Goal: Task Accomplishment & Management: Use online tool/utility

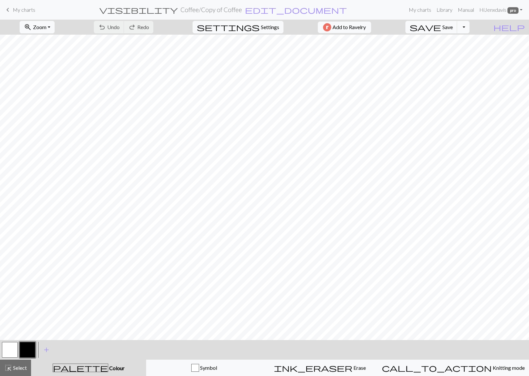
click at [9, 352] on button "button" at bounding box center [10, 350] width 16 height 16
click at [7, 349] on button "button" at bounding box center [10, 350] width 16 height 16
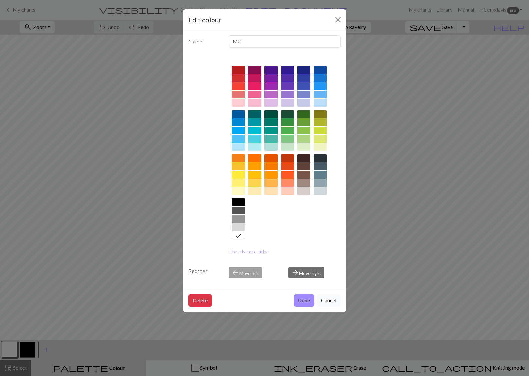
click at [327, 301] on button "Cancel" at bounding box center [329, 300] width 24 height 12
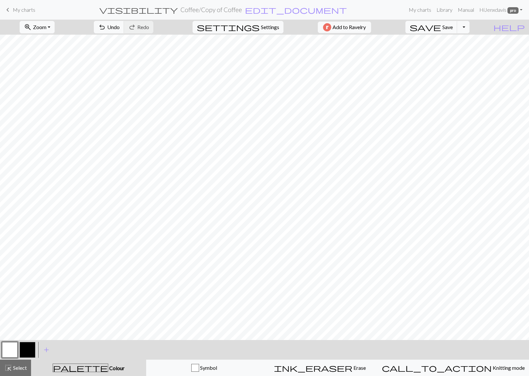
drag, startPoint x: 25, startPoint y: 351, endPoint x: 37, endPoint y: 341, distance: 16.0
click at [25, 350] on button "button" at bounding box center [28, 350] width 16 height 16
drag, startPoint x: 7, startPoint y: 353, endPoint x: 18, endPoint y: 347, distance: 12.0
click at [7, 352] on button "button" at bounding box center [10, 350] width 16 height 16
click at [26, 349] on button "button" at bounding box center [28, 350] width 16 height 16
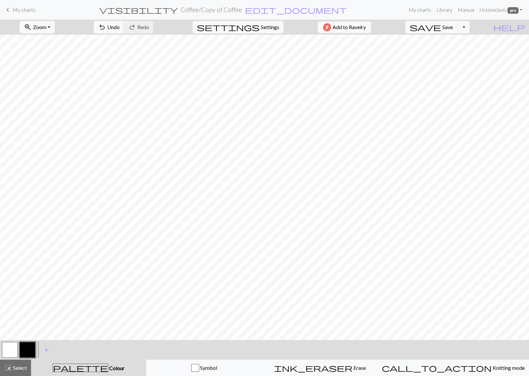
click at [11, 347] on button "button" at bounding box center [10, 350] width 16 height 16
click at [25, 345] on button "button" at bounding box center [28, 350] width 16 height 16
click at [454, 27] on button "save Save Save" at bounding box center [431, 27] width 52 height 12
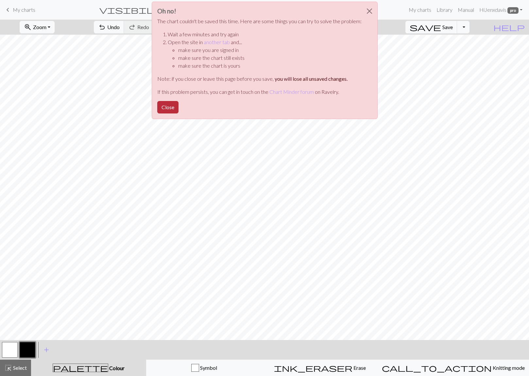
click at [168, 106] on button "Close" at bounding box center [167, 107] width 21 height 12
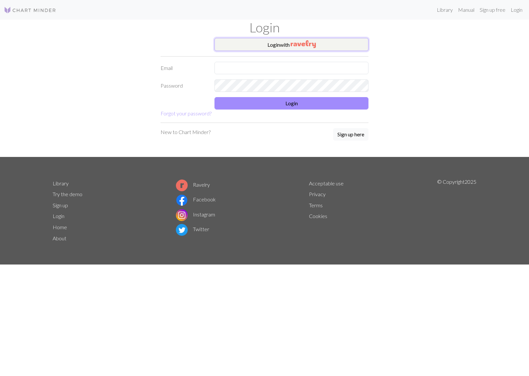
click at [299, 46] on img "button" at bounding box center [303, 44] width 25 height 8
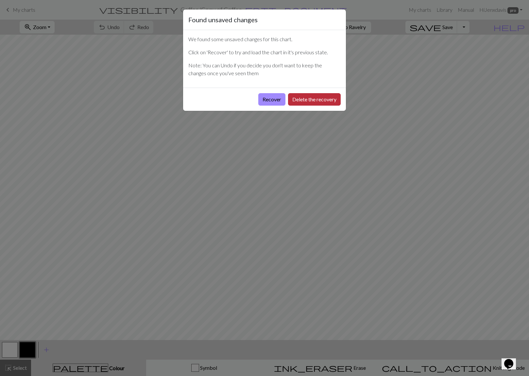
click at [314, 99] on button "Delete the recovery" at bounding box center [314, 99] width 53 height 12
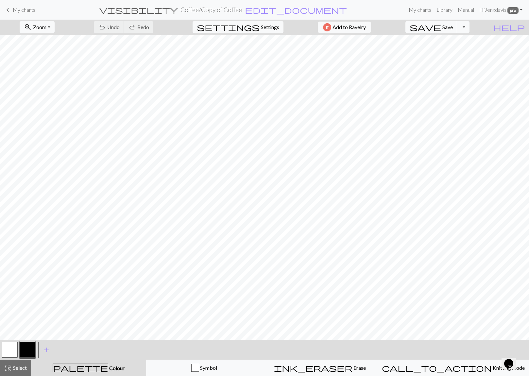
click at [14, 10] on span "My charts" at bounding box center [24, 10] width 23 height 6
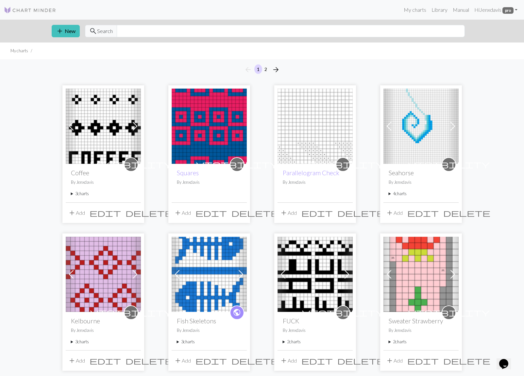
click at [76, 194] on summary "3 charts" at bounding box center [103, 194] width 65 height 6
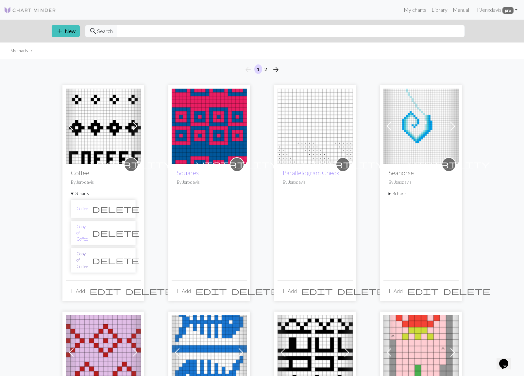
click at [86, 251] on link "Copy of Coffee" at bounding box center [81, 260] width 11 height 19
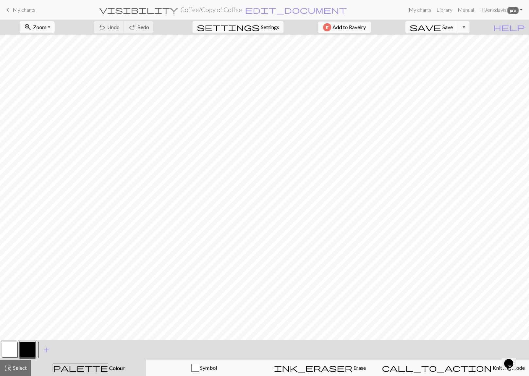
click at [9, 349] on button "button" at bounding box center [10, 350] width 16 height 16
click at [30, 348] on button "button" at bounding box center [28, 350] width 16 height 16
click at [8, 346] on button "button" at bounding box center [10, 350] width 16 height 16
drag, startPoint x: 24, startPoint y: 351, endPoint x: 29, endPoint y: 348, distance: 6.3
click at [24, 351] on button "button" at bounding box center [28, 350] width 16 height 16
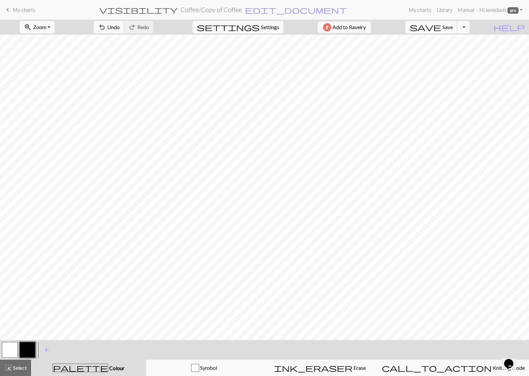
click at [454, 26] on button "save Save Save" at bounding box center [431, 27] width 52 height 12
click at [12, 9] on link "keyboard_arrow_left My charts" at bounding box center [19, 9] width 31 height 11
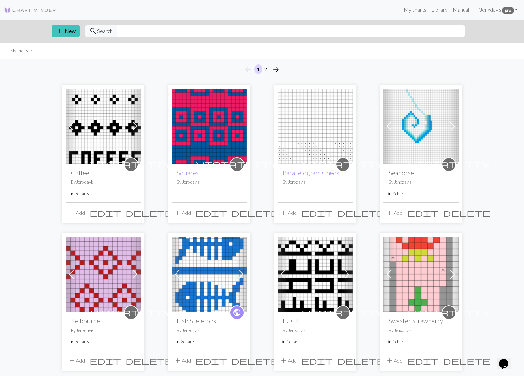
click at [97, 137] on img at bounding box center [103, 126] width 75 height 75
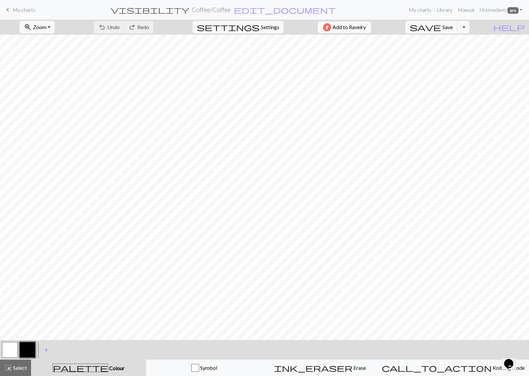
click at [11, 9] on span "keyboard_arrow_left" at bounding box center [8, 9] width 8 height 9
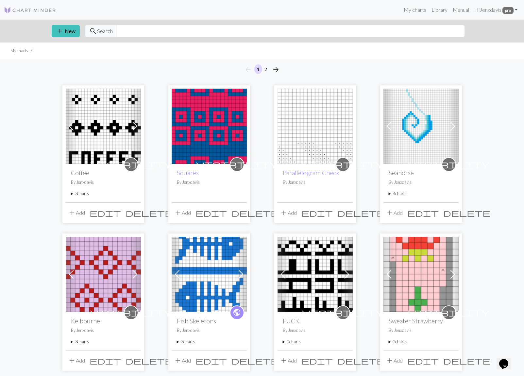
click at [71, 126] on span at bounding box center [71, 126] width 10 height 10
click at [85, 194] on summary "3 charts" at bounding box center [103, 194] width 65 height 6
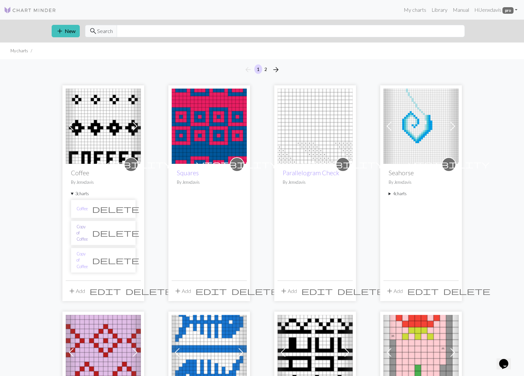
click at [88, 231] on link "Copy of Coffee" at bounding box center [81, 233] width 11 height 19
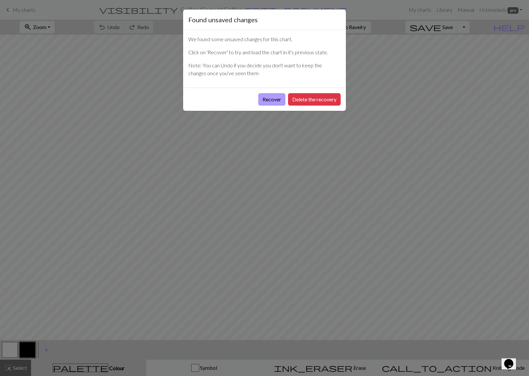
click at [268, 99] on button "Recover" at bounding box center [271, 99] width 27 height 12
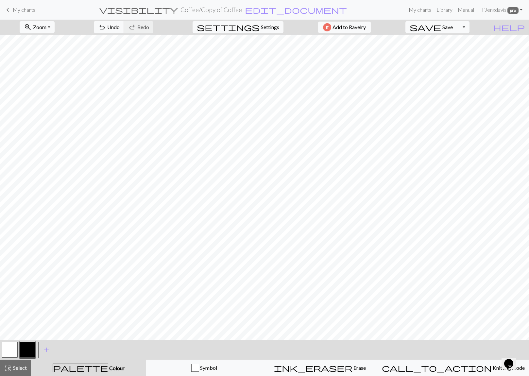
click at [9, 347] on button "button" at bounding box center [10, 350] width 16 height 16
click at [30, 342] on button "button" at bounding box center [28, 350] width 16 height 16
click at [10, 351] on button "button" at bounding box center [10, 350] width 16 height 16
click at [29, 350] on button "button" at bounding box center [28, 350] width 16 height 16
click at [8, 349] on button "button" at bounding box center [10, 350] width 16 height 16
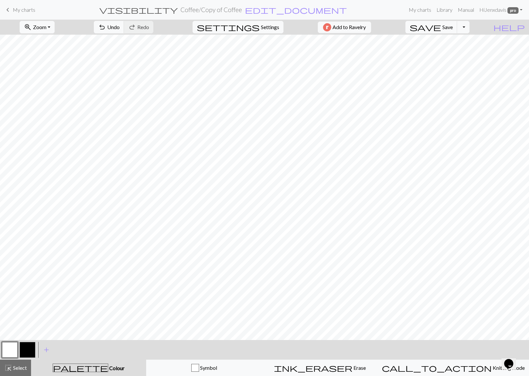
click at [28, 349] on button "button" at bounding box center [28, 350] width 16 height 16
click at [10, 346] on button "button" at bounding box center [10, 350] width 16 height 16
click at [31, 350] on button "button" at bounding box center [28, 350] width 16 height 16
click at [11, 349] on button "button" at bounding box center [10, 350] width 16 height 16
click at [29, 348] on button "button" at bounding box center [28, 350] width 16 height 16
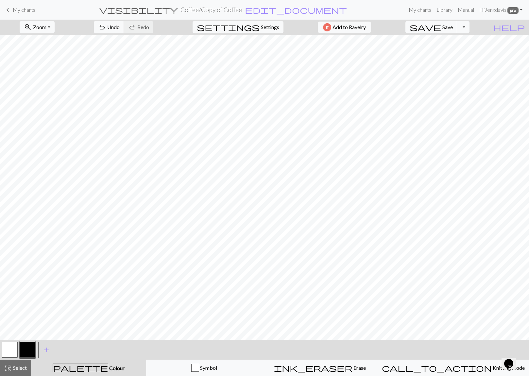
click at [9, 348] on button "button" at bounding box center [10, 350] width 16 height 16
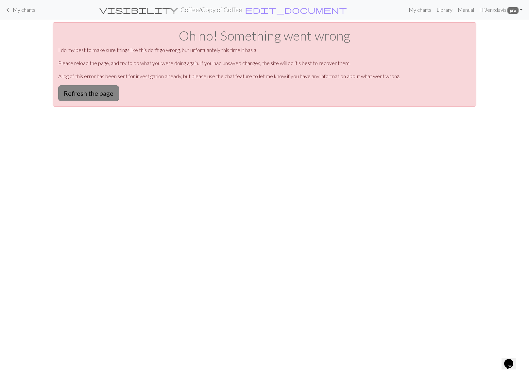
click at [83, 94] on button "Refresh the page" at bounding box center [88, 93] width 61 height 16
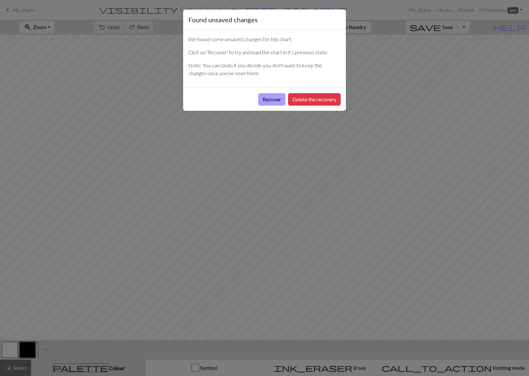
click at [269, 99] on button "Recover" at bounding box center [271, 99] width 27 height 12
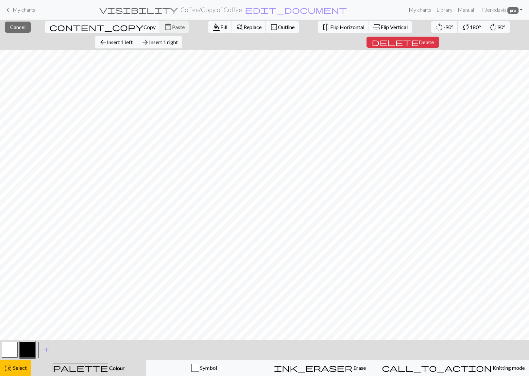
click at [7, 352] on button "button" at bounding box center [10, 350] width 16 height 16
click at [5, 27] on button "close Cancel" at bounding box center [18, 27] width 26 height 11
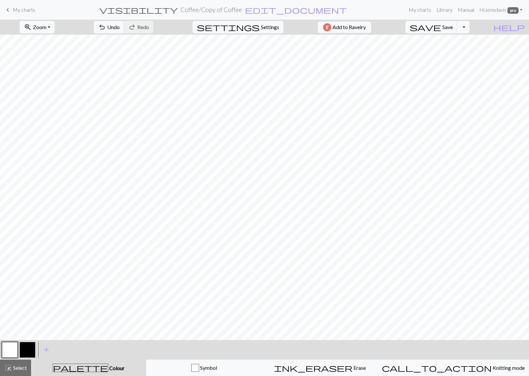
click at [29, 347] on button "button" at bounding box center [28, 350] width 16 height 16
drag, startPoint x: 8, startPoint y: 351, endPoint x: 29, endPoint y: 341, distance: 23.8
click at [8, 351] on button "button" at bounding box center [10, 350] width 16 height 16
click at [27, 346] on button "button" at bounding box center [28, 350] width 16 height 16
click at [453, 27] on span "Save" at bounding box center [447, 27] width 10 height 6
